Goal: Transaction & Acquisition: Download file/media

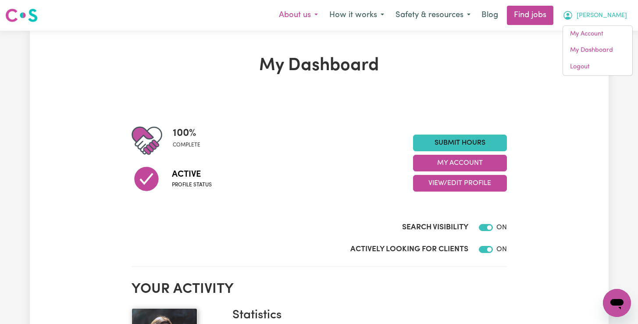
click at [324, 10] on button "About us" at bounding box center [298, 15] width 50 height 18
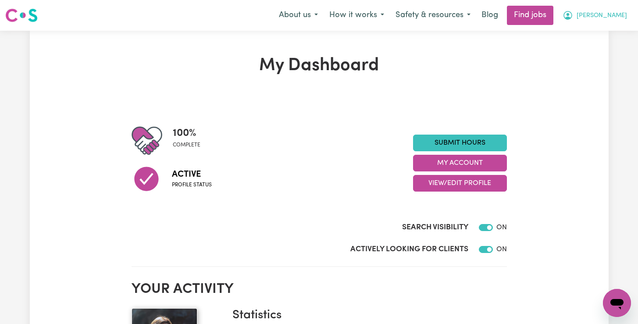
click at [619, 18] on span "[PERSON_NAME]" at bounding box center [602, 16] width 50 height 10
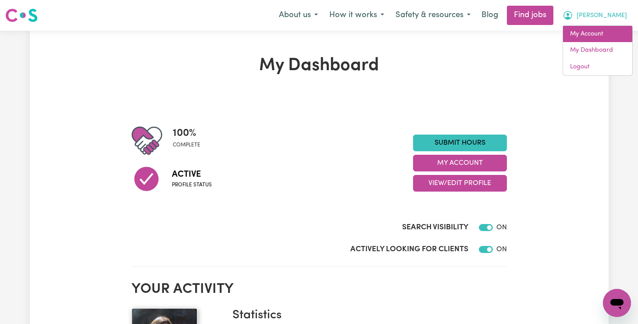
click at [614, 35] on link "My Account" at bounding box center [597, 34] width 69 height 17
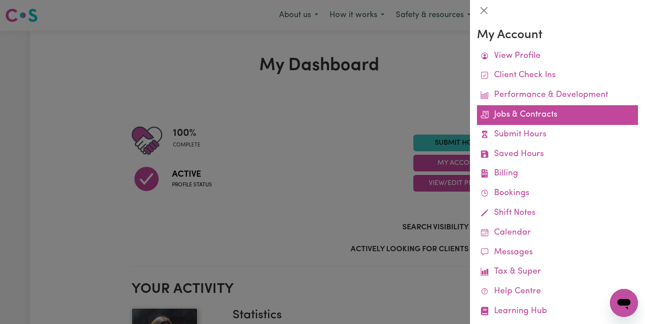
click at [569, 111] on link "Jobs & Contracts" at bounding box center [557, 115] width 161 height 20
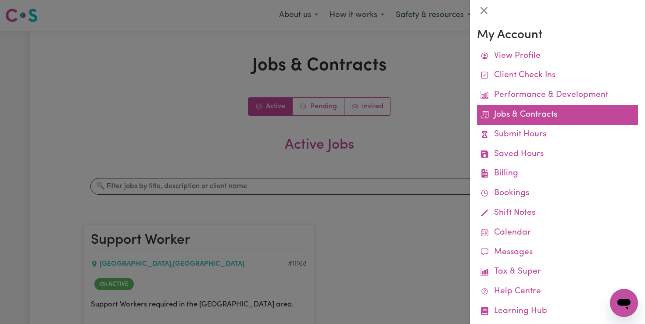
click at [547, 111] on link "Jobs & Contracts" at bounding box center [557, 115] width 161 height 20
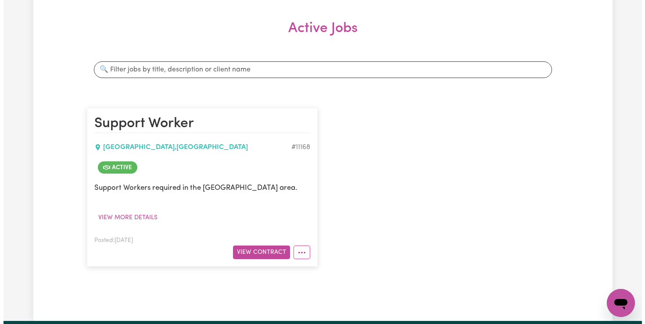
scroll to position [121, 0]
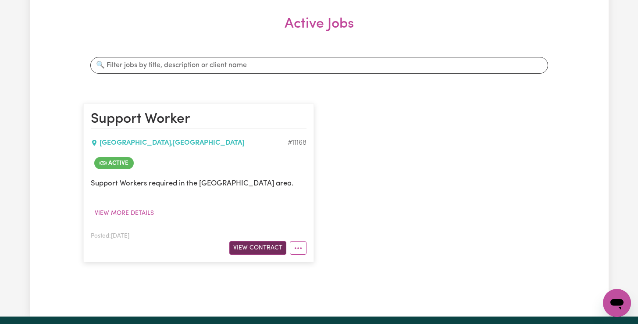
click at [259, 247] on button "View Contract" at bounding box center [257, 248] width 57 height 14
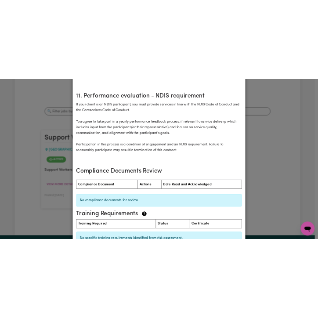
scroll to position [1082, 0]
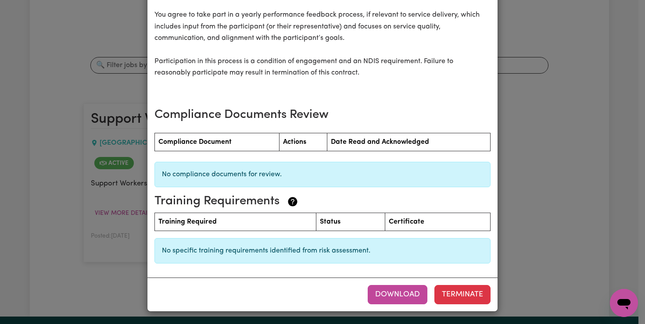
click at [387, 292] on button "Download" at bounding box center [398, 294] width 60 height 19
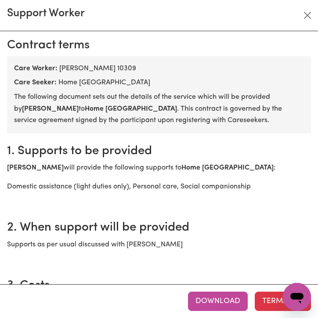
scroll to position [0, 0]
